Goal: Task Accomplishment & Management: Use online tool/utility

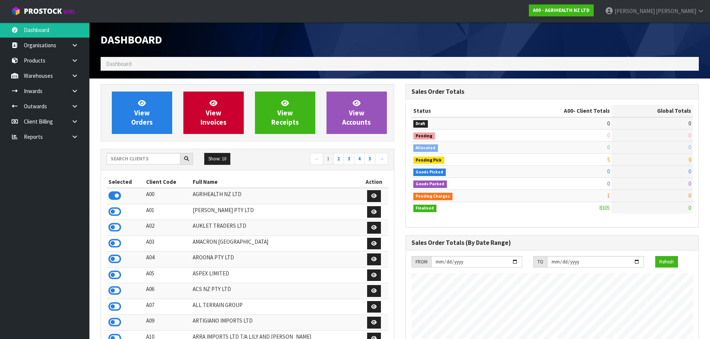
scroll to position [564, 304]
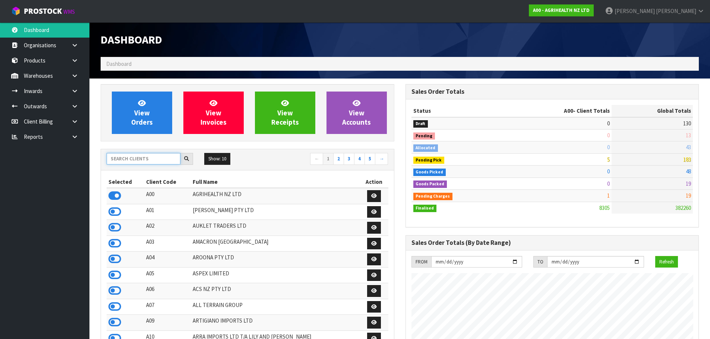
click at [146, 161] on input "text" at bounding box center [144, 159] width 74 height 12
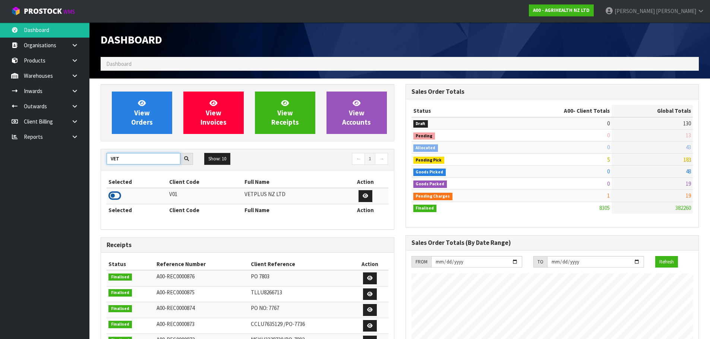
type input "VET"
click at [113, 195] on icon at bounding box center [114, 195] width 13 height 11
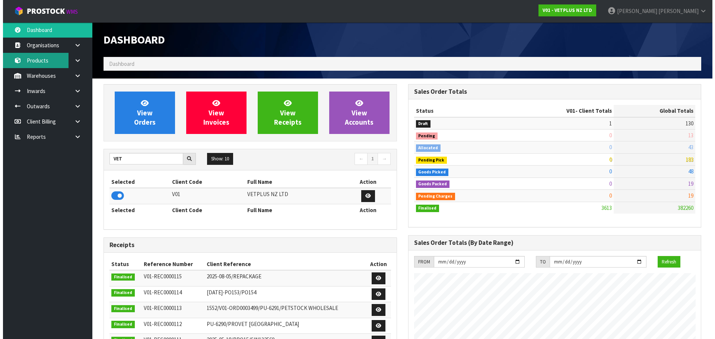
scroll to position [492, 304]
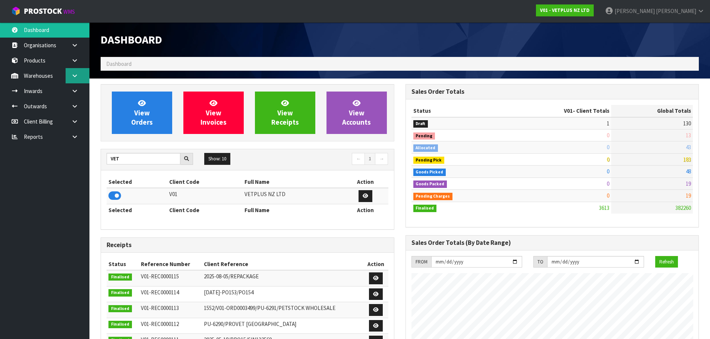
click at [71, 79] on link at bounding box center [78, 75] width 24 height 15
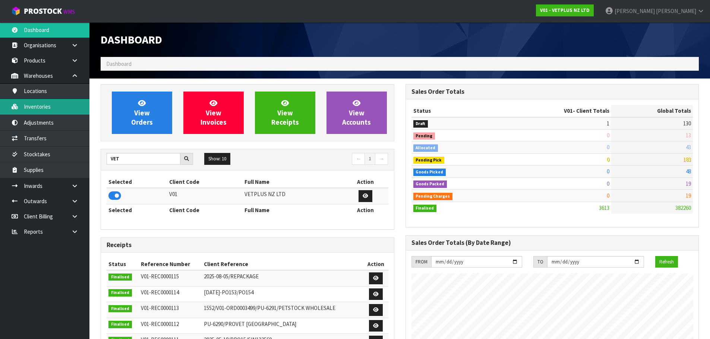
click at [73, 104] on link "Inventories" at bounding box center [44, 106] width 89 height 15
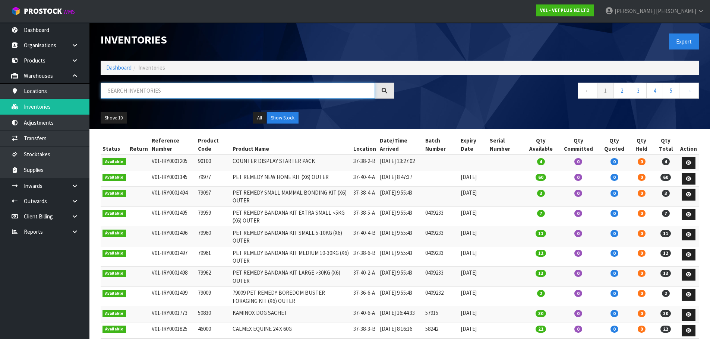
click at [133, 94] on input "text" at bounding box center [238, 91] width 274 height 16
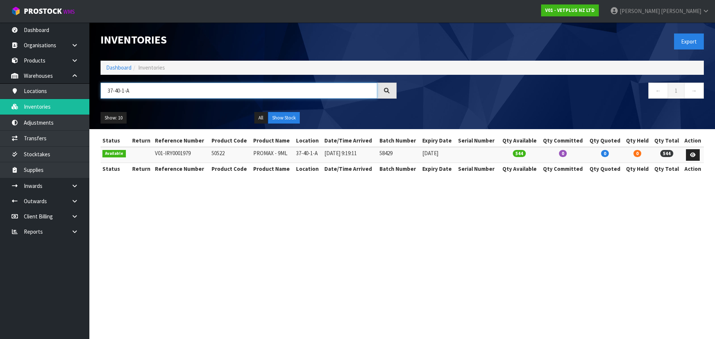
type input "37-40-1-A"
click at [217, 156] on td "50522" at bounding box center [231, 155] width 42 height 16
copy td "50522"
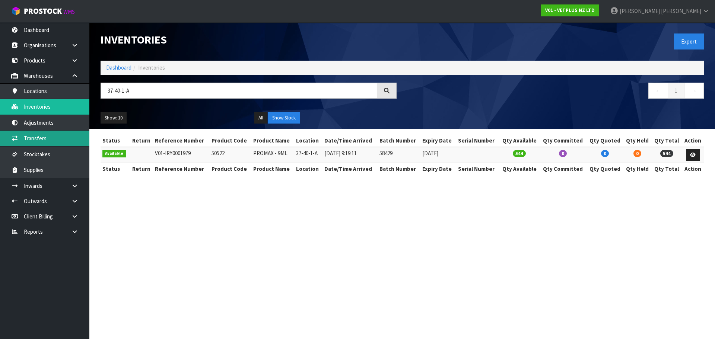
click at [56, 137] on link "Transfers" at bounding box center [44, 138] width 89 height 15
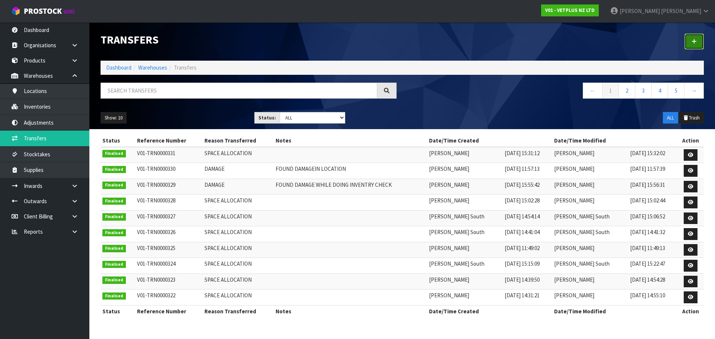
click at [698, 42] on link at bounding box center [694, 42] width 19 height 16
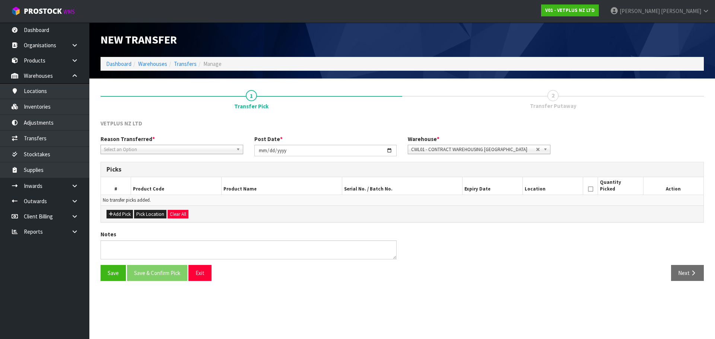
click at [131, 152] on span "Select an Option" at bounding box center [168, 149] width 129 height 9
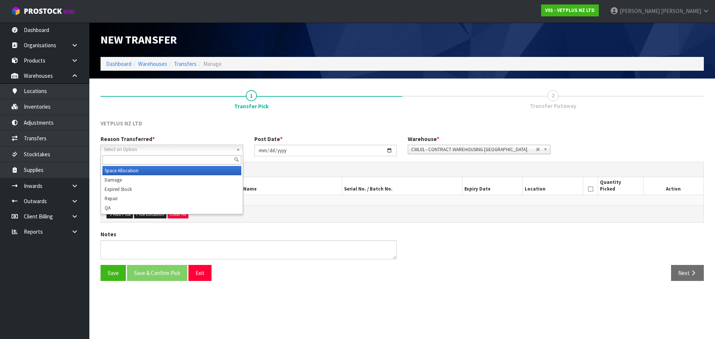
click at [140, 173] on li "Space Allocation" at bounding box center [171, 170] width 139 height 9
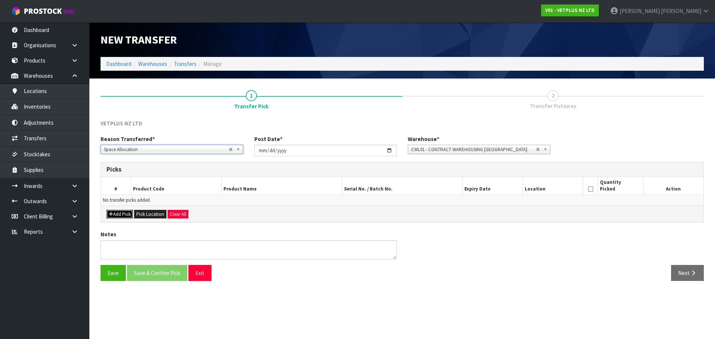
click at [122, 214] on button "Add Pick" at bounding box center [120, 214] width 26 height 9
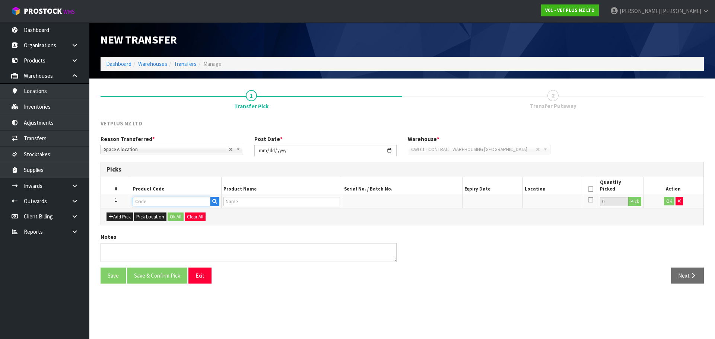
click at [154, 202] on input "text" at bounding box center [172, 201] width 78 height 9
paste input "50522"
type input "50522"
type input "PROMAX - 9ML"
type input "50522"
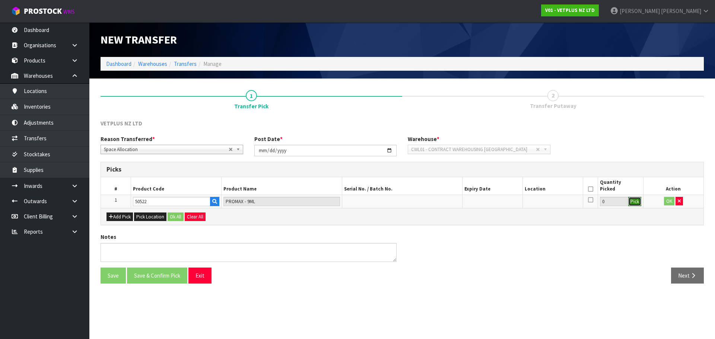
click at [638, 203] on button "Pick" at bounding box center [635, 202] width 13 height 10
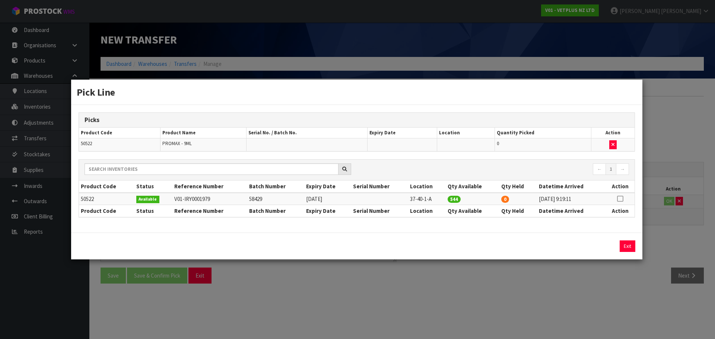
click at [620, 199] on icon at bounding box center [620, 199] width 6 height 0
click at [601, 241] on button "Assign Pick" at bounding box center [602, 247] width 31 height 12
type input "544"
click at [602, 273] on div "Pick Line Picks Product Code Product Name Serial No. / Batch No. Expiry Date Lo…" at bounding box center [357, 169] width 715 height 339
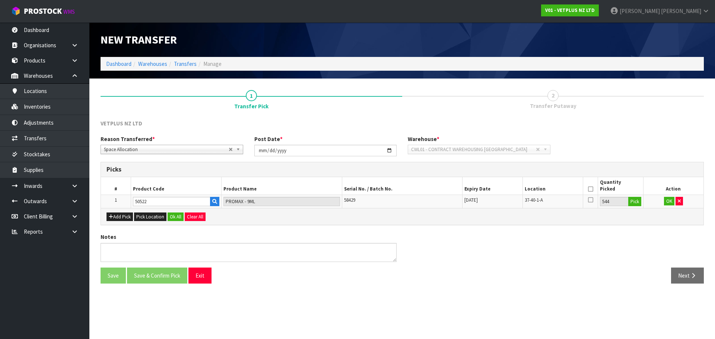
click at [591, 189] on icon at bounding box center [590, 189] width 5 height 0
click at [669, 202] on button "OK" at bounding box center [669, 201] width 10 height 9
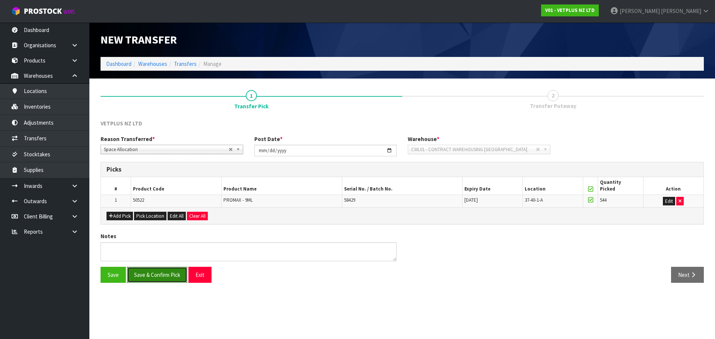
click at [168, 276] on button "Save & Confirm Pick" at bounding box center [157, 275] width 60 height 16
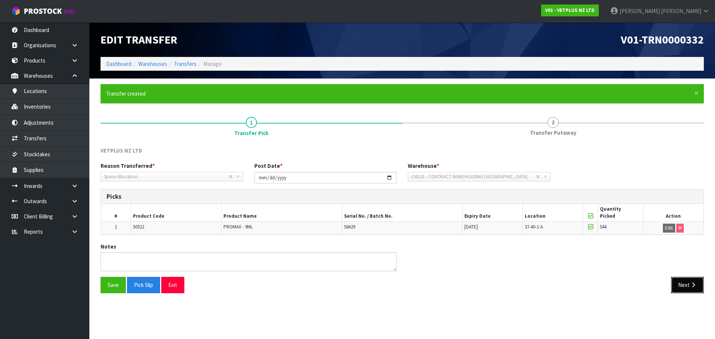
drag, startPoint x: 687, startPoint y: 291, endPoint x: 670, endPoint y: 290, distance: 17.2
click at [687, 291] on button "Next" at bounding box center [687, 285] width 33 height 16
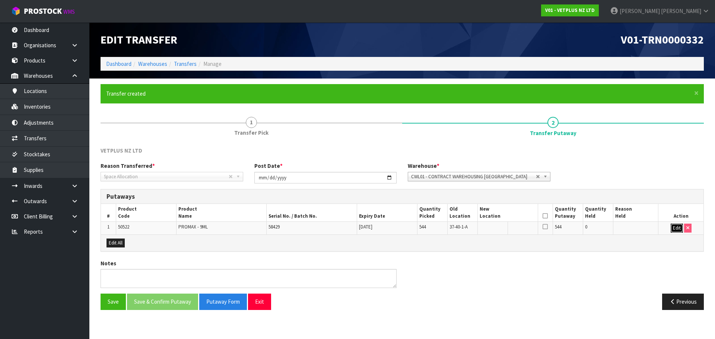
click at [676, 229] on button "Edit" at bounding box center [677, 228] width 12 height 9
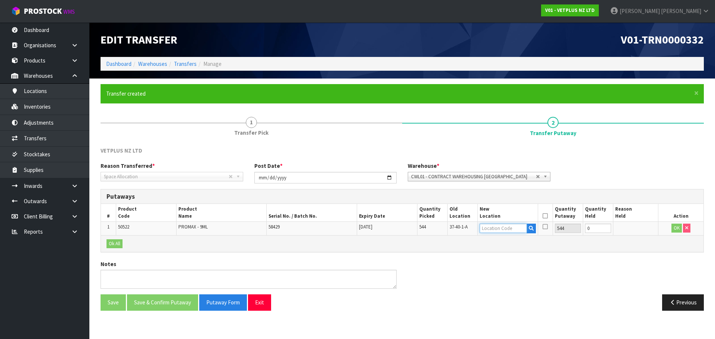
click at [506, 233] on input "text" at bounding box center [503, 228] width 47 height 9
click at [462, 226] on span "37-40-1-A" at bounding box center [459, 227] width 18 height 6
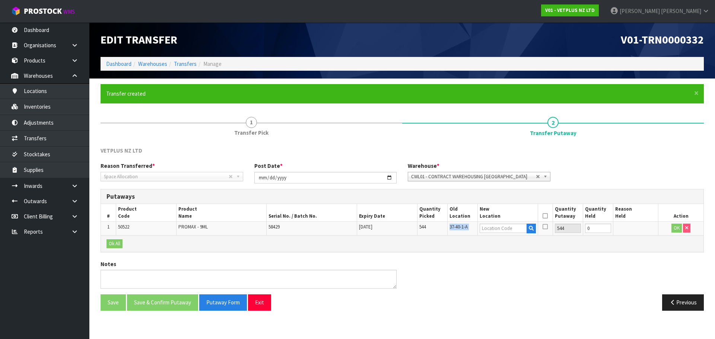
copy tr "37-40-1-A"
click at [511, 229] on input "text" at bounding box center [503, 228] width 47 height 9
paste input "37-40-1-A"
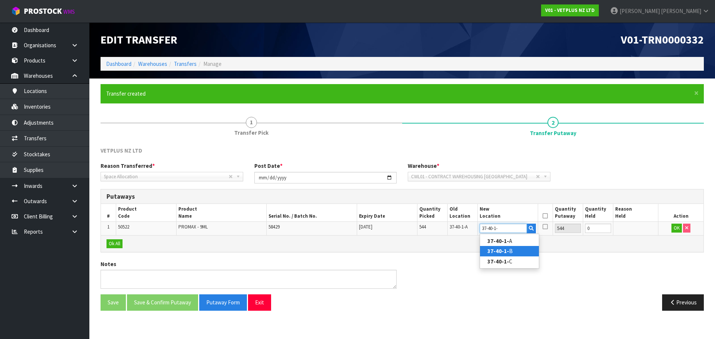
type input "37-40-1-"
click at [512, 251] on link "37-40-1- B" at bounding box center [509, 251] width 59 height 10
type input "37-40-1-B"
click at [546, 216] on icon at bounding box center [545, 216] width 5 height 0
click at [674, 231] on button "OK" at bounding box center [677, 228] width 10 height 9
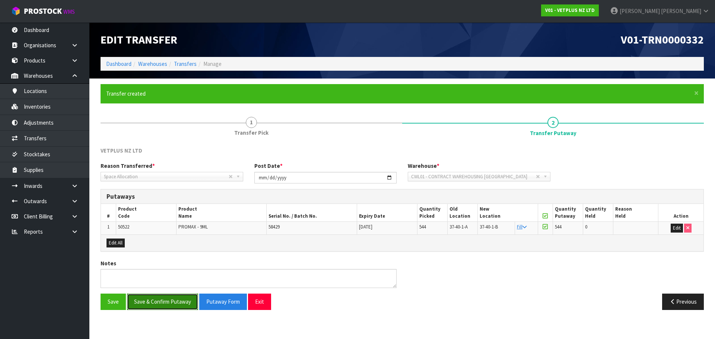
click at [170, 304] on button "Save & Confirm Putaway" at bounding box center [162, 302] width 71 height 16
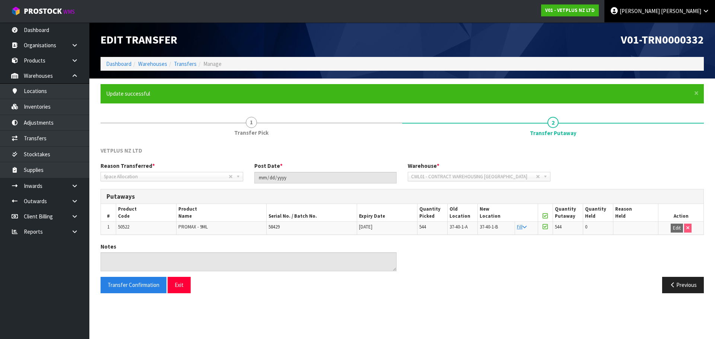
click at [686, 10] on span "Christie" at bounding box center [681, 10] width 40 height 7
click at [691, 29] on link "Logout" at bounding box center [685, 30] width 59 height 10
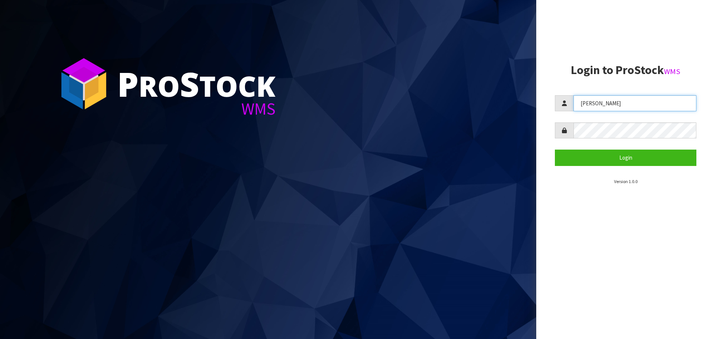
drag, startPoint x: 621, startPoint y: 101, endPoint x: 524, endPoint y: 116, distance: 97.8
click at [524, 116] on div "P ro S tock WMS Login to ProStock WMS [PERSON_NAME] Login Version 1.0.0" at bounding box center [357, 169] width 715 height 339
type input "[PERSON_NAME]"
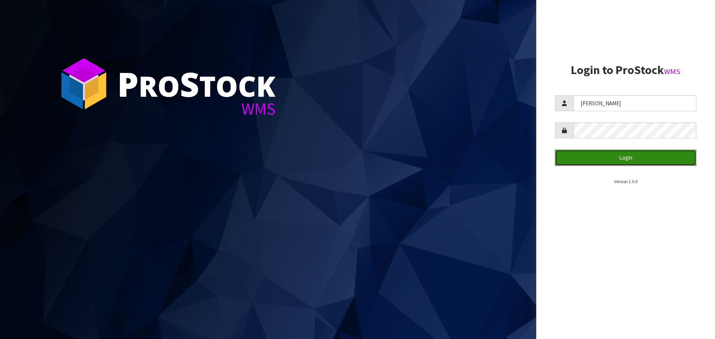
click at [621, 153] on button "Login" at bounding box center [626, 158] width 142 height 16
